Goal: Check status

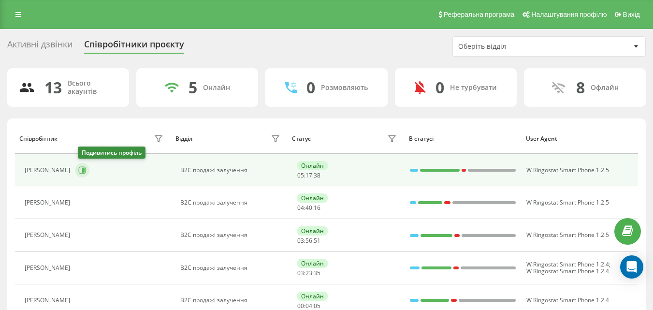
click at [84, 167] on icon at bounding box center [82, 170] width 8 height 8
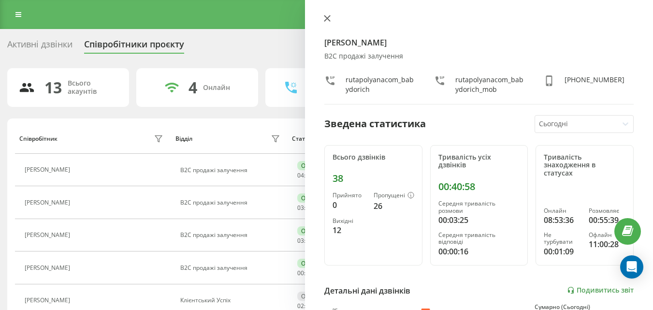
click at [328, 15] on icon at bounding box center [327, 18] width 7 height 7
